Goal: Transaction & Acquisition: Download file/media

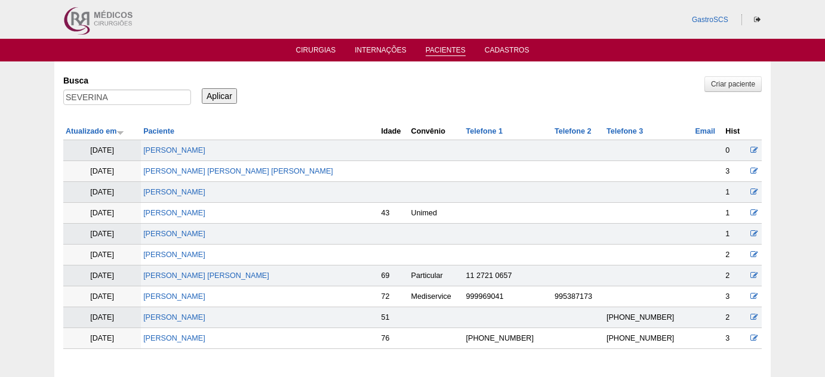
click at [322, 50] on link "Cirurgias" at bounding box center [316, 52] width 40 height 12
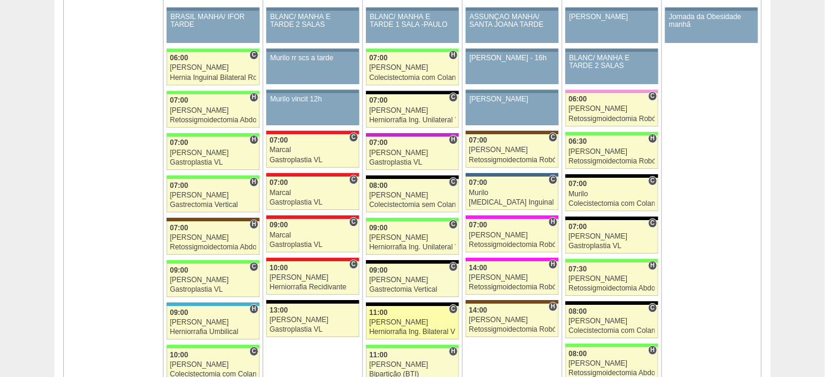
scroll to position [1194, 0]
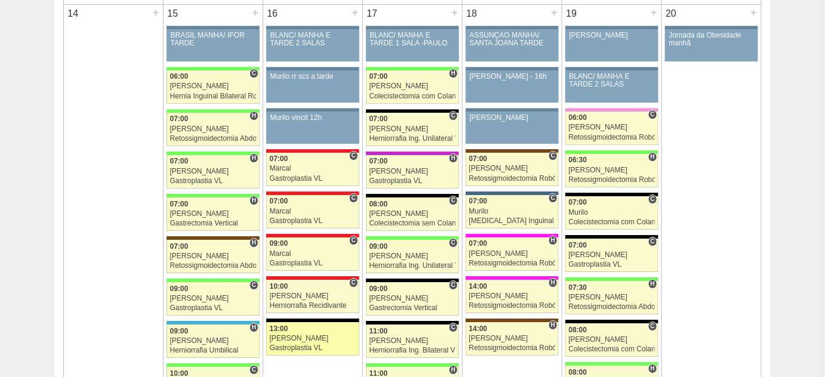
click at [337, 345] on div "Gastroplastia VL" at bounding box center [313, 349] width 87 height 8
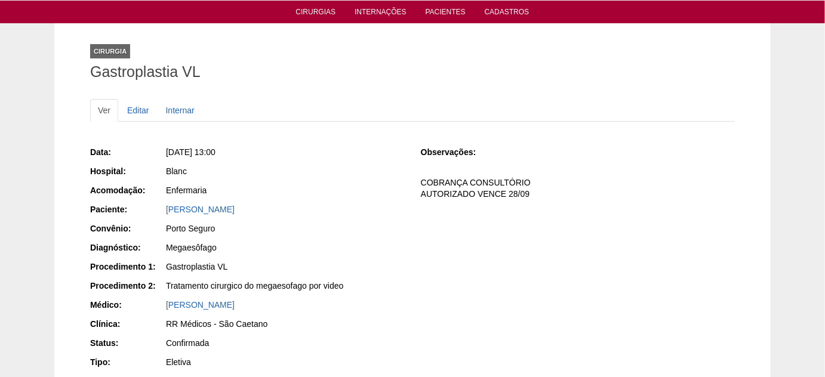
scroll to position [54, 0]
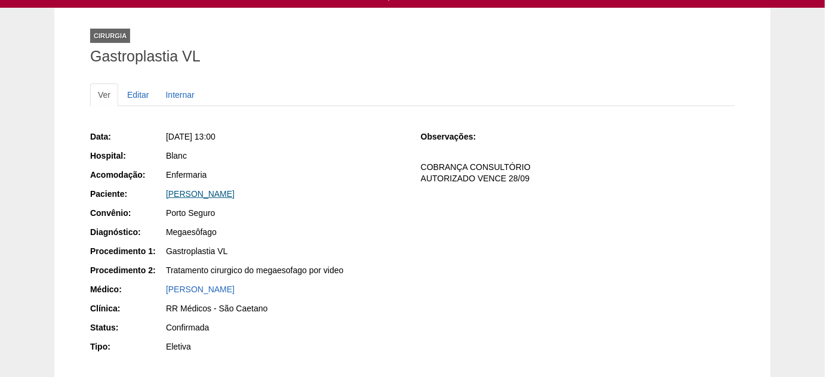
click at [235, 190] on link "DAYANE GOMES DE OLIVEIRA" at bounding box center [200, 194] width 69 height 10
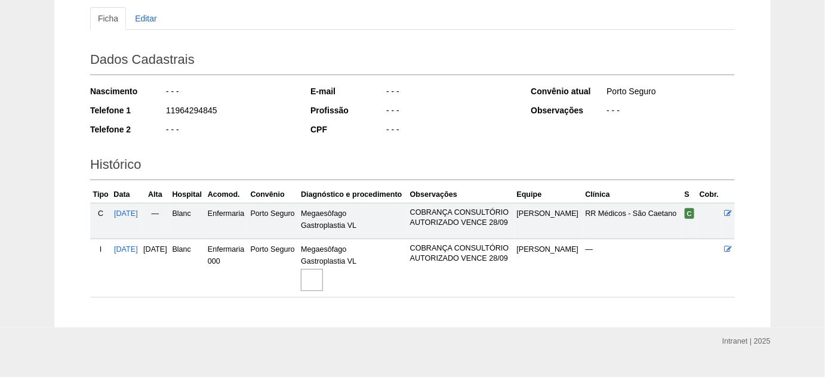
scroll to position [151, 0]
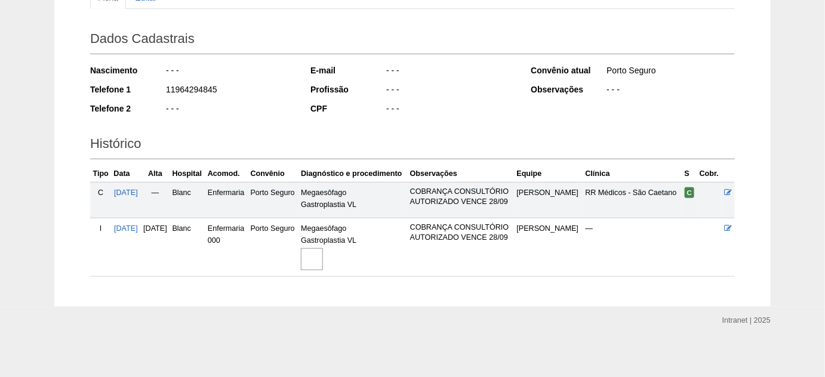
click at [323, 263] on img at bounding box center [312, 259] width 22 height 22
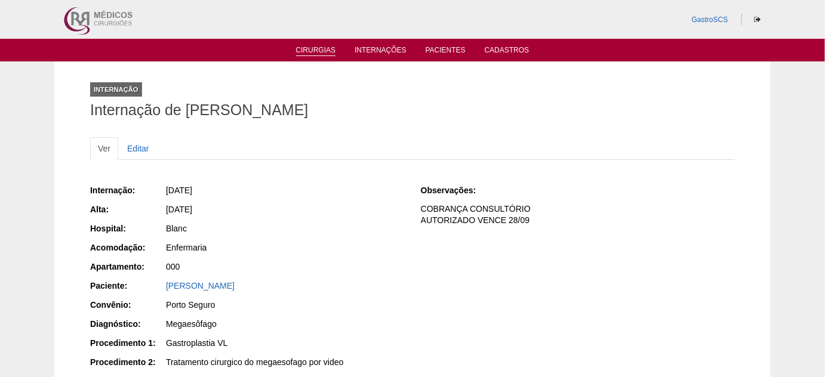
click at [321, 55] on link "Cirurgias" at bounding box center [316, 51] width 40 height 10
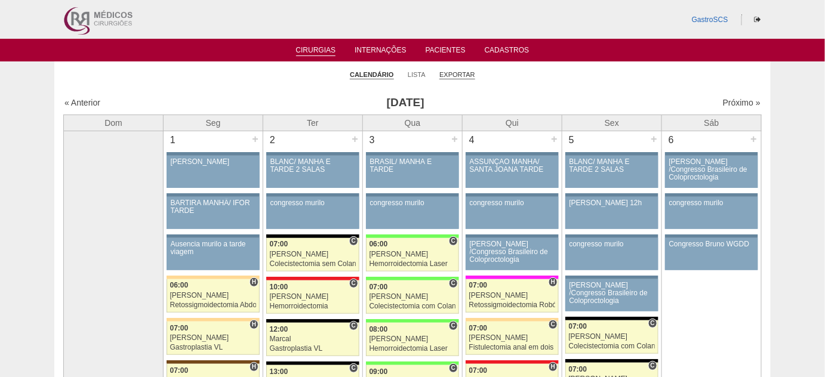
click at [448, 75] on link "Exportar" at bounding box center [457, 74] width 36 height 9
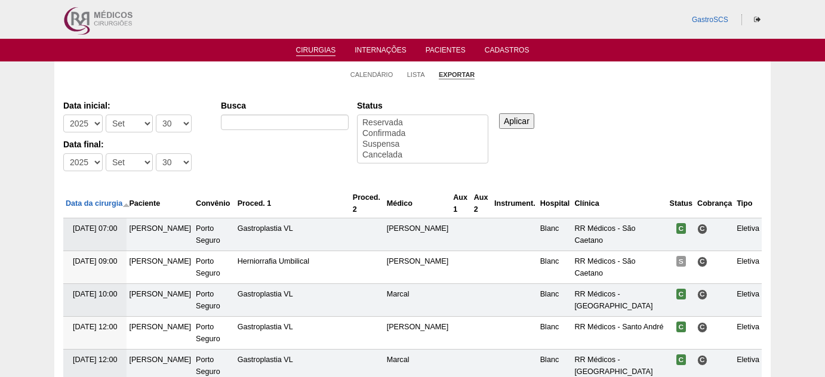
select select
click at [297, 125] on input "Busca" at bounding box center [285, 123] width 128 height 16
type input "RETOSSIGMOIDECTOMIA"
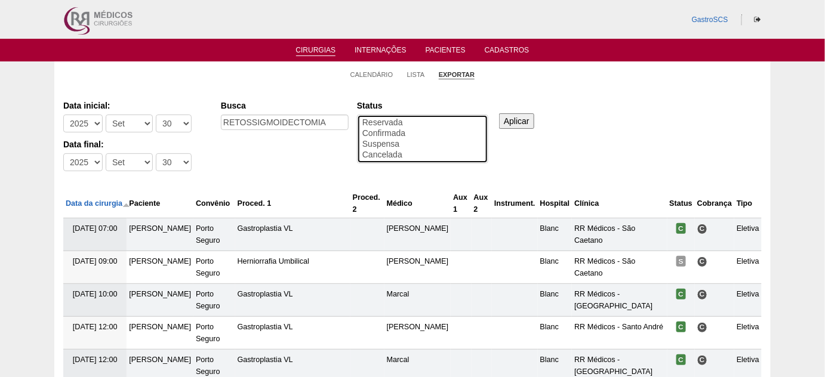
select select "conf"
click at [423, 131] on option "Confirmada" at bounding box center [422, 133] width 123 height 11
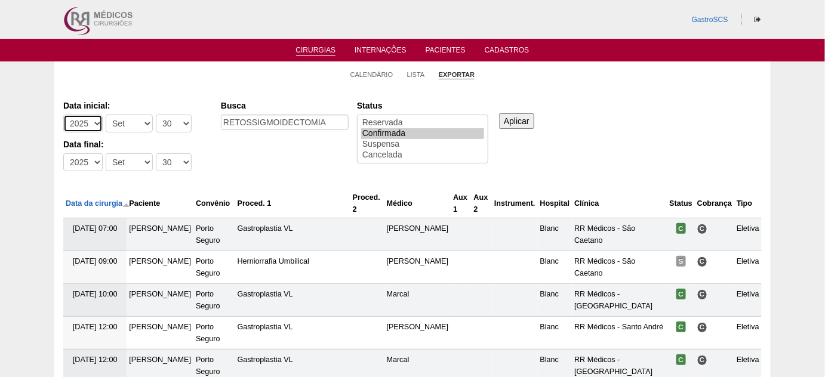
click at [97, 125] on select "-Ano 2011 2012 2013 2014 2015 2016 2017 2018 2019 2020 2021 2022 2023 2024 2025…" at bounding box center [82, 124] width 39 height 18
select select "2024"
click at [63, 115] on select "-Ano 2011 2012 2013 2014 2015 2016 2017 2018 2019 2020 2021 2022 2023 2024 2025…" at bounding box center [82, 124] width 39 height 18
click at [139, 122] on select "-Mês Jan Fev Mar Abr Mai Jun Jul Ago Set Out Nov Dez" at bounding box center [129, 124] width 47 height 18
select select "1"
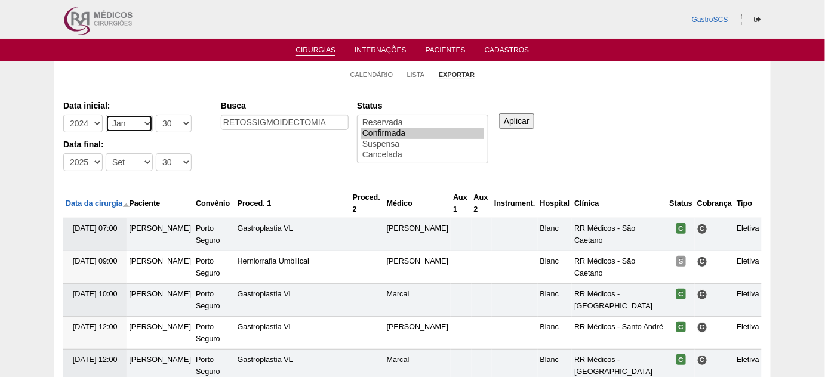
click at [106, 115] on select "-Mês Jan Fev Mar Abr Mai Jun Jul Ago Set Out Nov Dez" at bounding box center [129, 124] width 47 height 18
click at [179, 127] on select "-Dia 1 2 3 4 5 6 7 8 9 10 11 12 13 14 15 16 17 18 19 20 21 22 23 24 25 26 27 28…" at bounding box center [174, 124] width 36 height 18
select select "1"
click at [156, 115] on select "-Dia 1 2 3 4 5 6 7 8 9 10 11 12 13 14 15 16 17 18 19 20 21 22 23 24 25 26 27 28…" at bounding box center [174, 124] width 36 height 18
click at [527, 125] on input "Aplicar" at bounding box center [516, 121] width 35 height 16
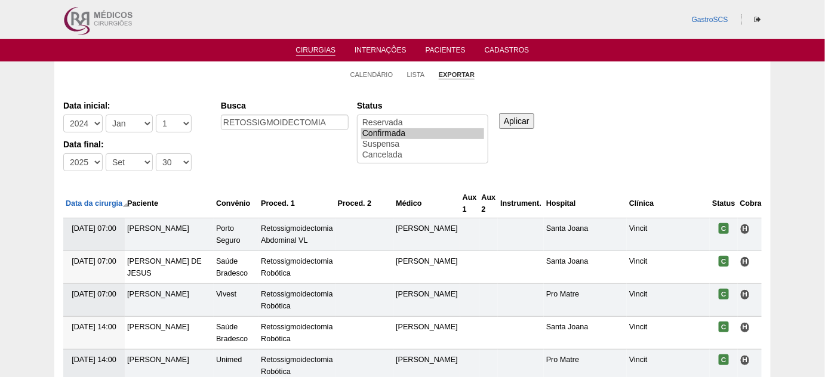
click at [526, 121] on input "Aplicar" at bounding box center [516, 121] width 35 height 16
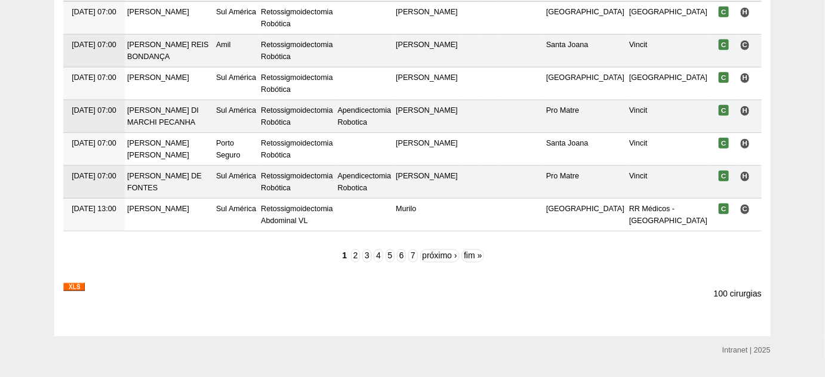
scroll to position [3333, 0]
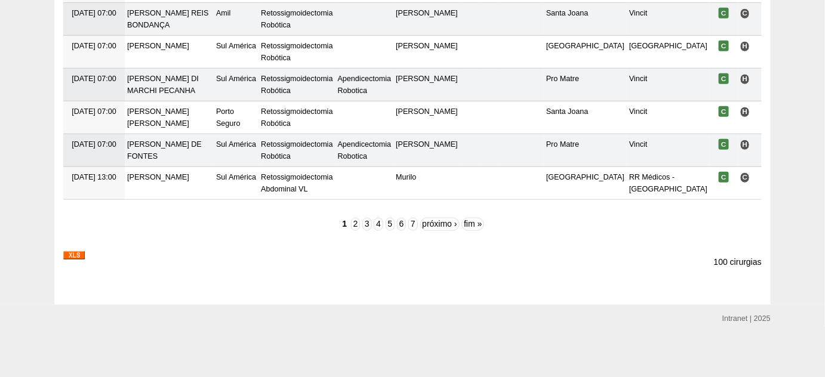
click at [80, 256] on img at bounding box center [73, 255] width 21 height 8
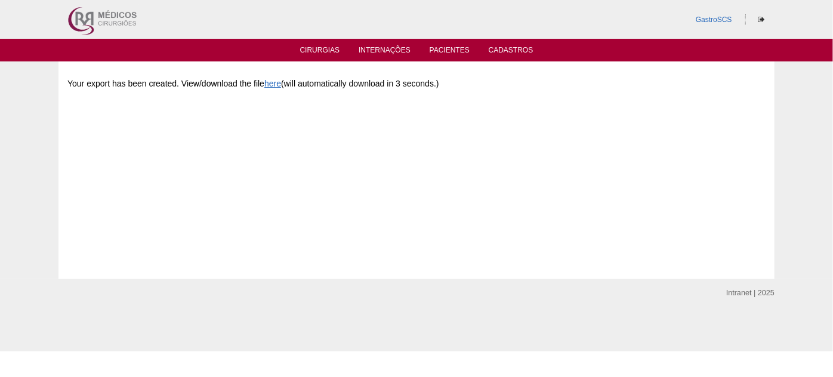
click at [275, 88] on p "Your export has been created. View/download the file here (will automatically d…" at bounding box center [416, 83] width 699 height 11
click at [274, 85] on link "here" at bounding box center [272, 84] width 17 height 10
click at [320, 54] on link "Cirurgias" at bounding box center [320, 52] width 40 height 12
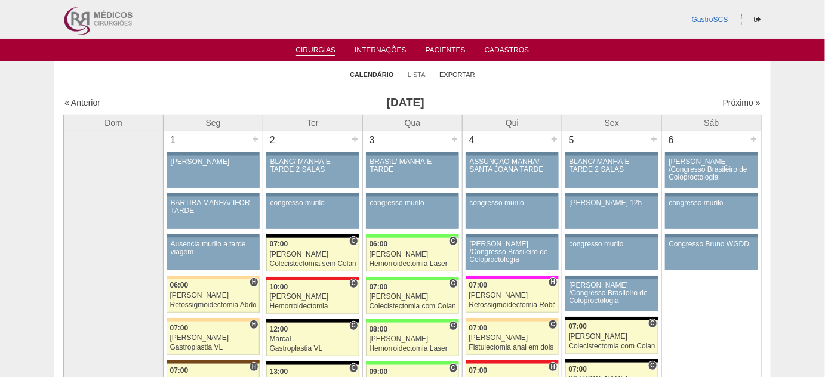
click at [457, 74] on link "Exportar" at bounding box center [457, 74] width 36 height 9
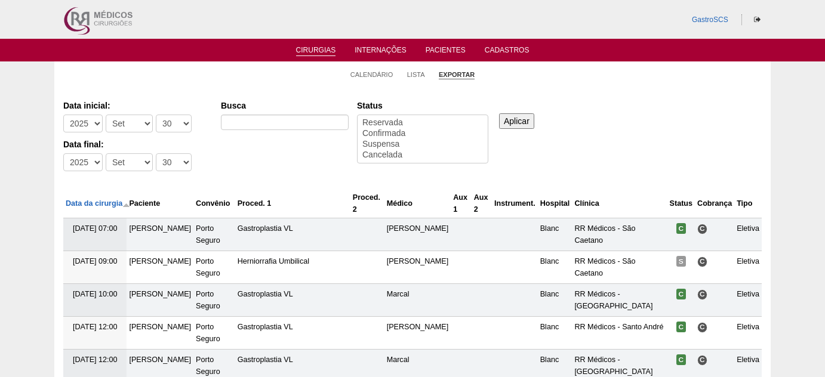
select select
click at [84, 124] on select "-[DEMOGRAPHIC_DATA] 2012 2013 2014 2015 2016 2017 2018 2019 2020 2021 2022 2023…" at bounding box center [82, 124] width 39 height 18
select select "2023"
click at [63, 115] on select "-[DEMOGRAPHIC_DATA] 2012 2013 2014 2015 2016 2017 2018 2019 2020 2021 2022 2023…" at bounding box center [82, 124] width 39 height 18
click at [85, 164] on select "-[DEMOGRAPHIC_DATA] 2012 2013 2014 2015 2016 2017 2018 2019 2020 2021 2022 2023…" at bounding box center [82, 162] width 39 height 18
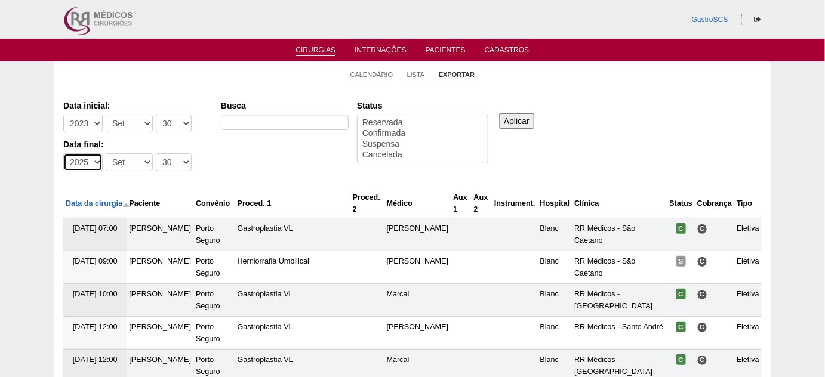
select select "2023"
click at [63, 153] on select "-[DEMOGRAPHIC_DATA] 2012 2013 2014 2015 2016 2017 2018 2019 2020 2021 2022 2023…" at bounding box center [82, 162] width 39 height 18
click at [144, 125] on div "-Mês [PERSON_NAME] Mar Abr Mai Jun [DATE] Ago Set Out Nov Dez" at bounding box center [131, 127] width 50 height 24
click at [128, 122] on select "-Mês [PERSON_NAME] Mar Abr Mai Jun [DATE] Ago Set Out Nov Dez" at bounding box center [129, 124] width 47 height 18
select select "1"
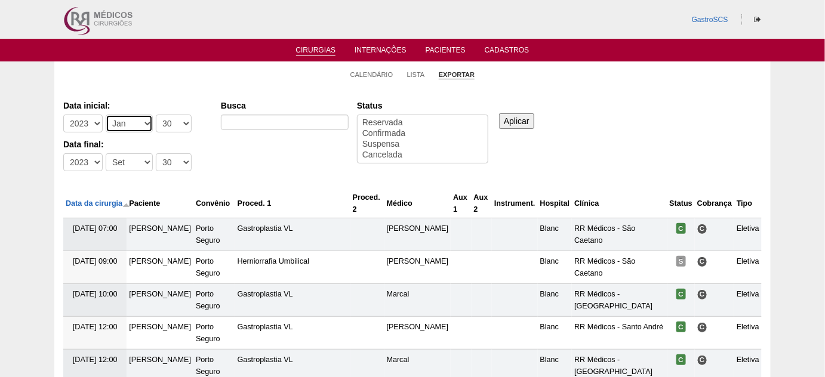
click at [106, 115] on select "-Mês Jan Fev Mar Abr Mai Jun Jul Ago Set Out Nov Dez" at bounding box center [129, 124] width 47 height 18
click at [159, 121] on select "-Dia 1 2 3 4 5 6 7 8 9 10 11 12 13 14 15 16 17 18 19 20 21 22 23 24 25 26 27 28…" at bounding box center [174, 124] width 36 height 18
select select "1"
click at [156, 115] on select "-Dia 1 2 3 4 5 6 7 8 9 10 11 12 13 14 15 16 17 18 19 20 21 22 23 24 25 26 27 28…" at bounding box center [174, 124] width 36 height 18
click at [166, 163] on select "-Dia 1 2 3 4 5 6 7 8 9 10 11 12 13 14 15 16 17 18 19 20 21 22 23 24 25 26 27 28…" at bounding box center [174, 162] width 36 height 18
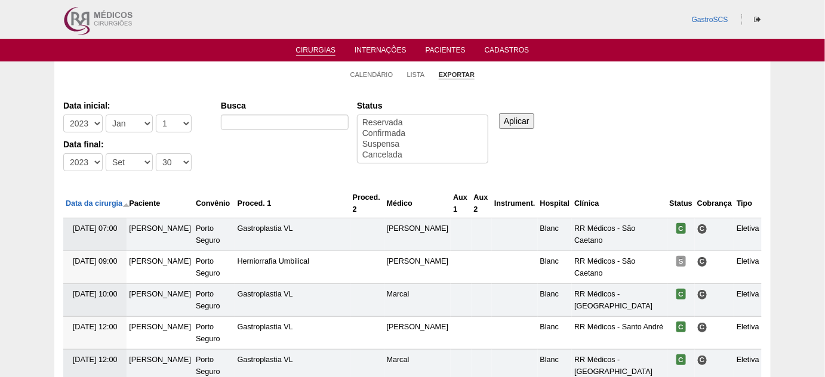
click at [126, 171] on div "-Mês Jan Fev Mar Abr Mai Jun Jul Ago Set Out Nov Dez" at bounding box center [131, 165] width 50 height 24
click at [129, 166] on select "-Mês Jan Fev Mar Abr Mai Jun Jul Ago Set Out Nov Dez" at bounding box center [129, 162] width 47 height 18
select select "12"
click at [106, 153] on select "-Mês Jan Fev Mar Abr Mai Jun Jul Ago Set Out Nov Dez" at bounding box center [129, 162] width 47 height 18
click at [170, 167] on select "-Dia 1 2 3 4 5 6 7 8 9 10 11 12 13 14 15 16 17 18 19 20 21 22 23 24 25 26 27 28…" at bounding box center [174, 162] width 36 height 18
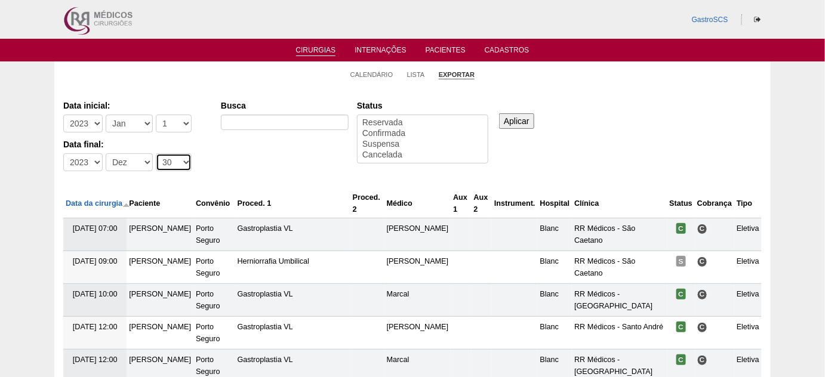
select select "31"
click at [156, 153] on select "-Dia 1 2 3 4 5 6 7 8 9 10 11 12 13 14 15 16 17 18 19 20 21 22 23 24 25 26 27 28…" at bounding box center [174, 162] width 36 height 18
click at [270, 123] on input "Busca" at bounding box center [285, 123] width 128 height 16
type input "RETOSSIGMOIDECTOMIA"
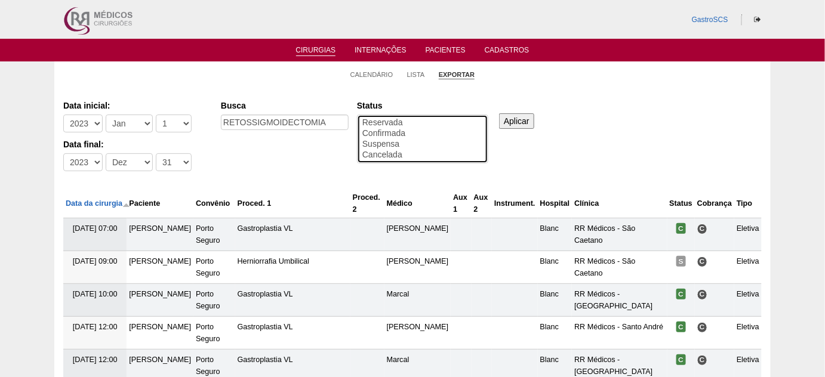
select select "conf"
click at [404, 133] on option "Confirmada" at bounding box center [422, 133] width 123 height 11
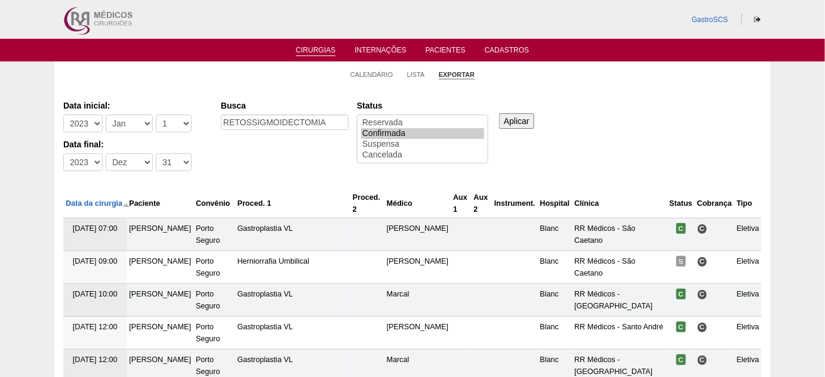
click at [514, 118] on input "Aplicar" at bounding box center [516, 121] width 35 height 16
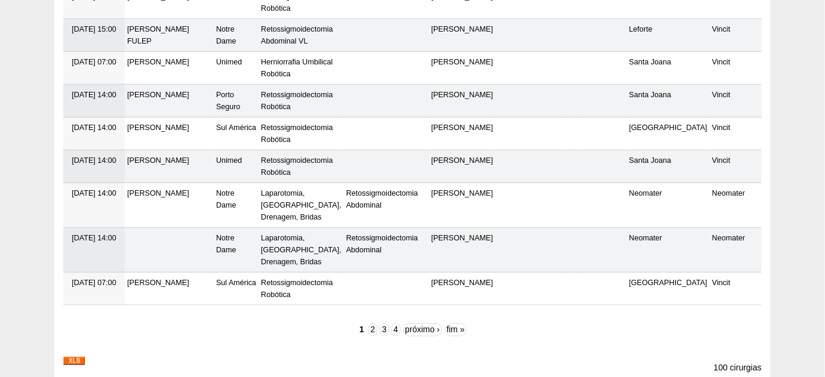
scroll to position [3404, 0]
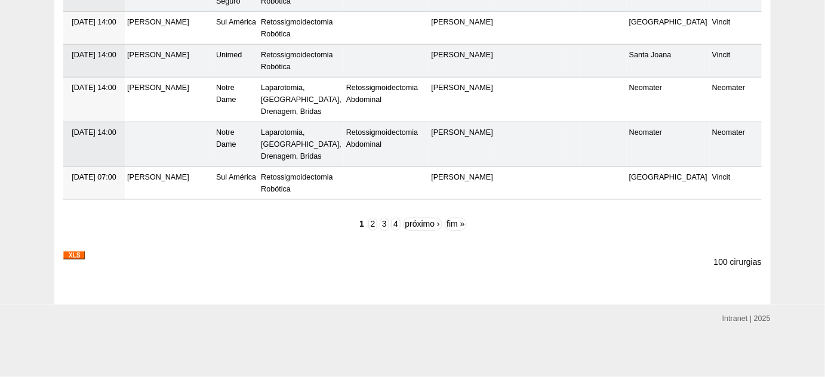
click at [76, 255] on img at bounding box center [73, 255] width 21 height 8
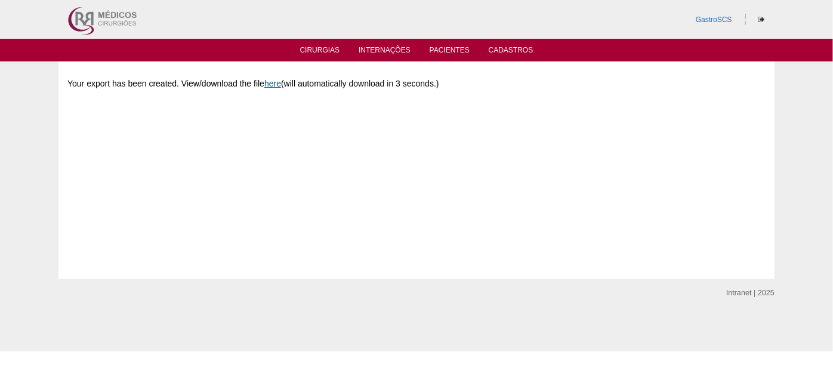
click at [275, 82] on link "here" at bounding box center [272, 84] width 17 height 10
